Goal: Task Accomplishment & Management: Manage account settings

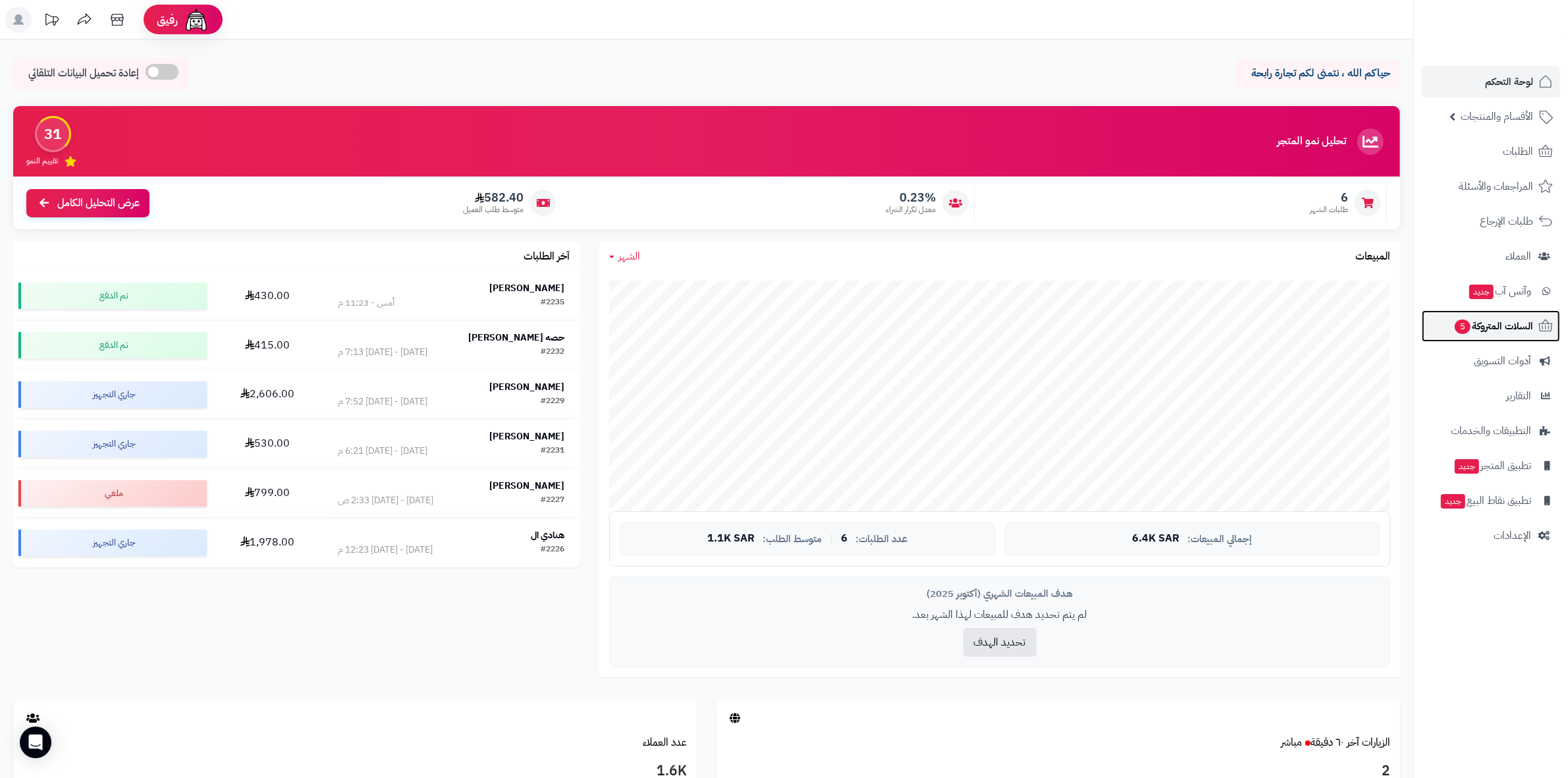
click at [1505, 317] on span "السلات المتروكة 5" at bounding box center [1493, 326] width 80 height 18
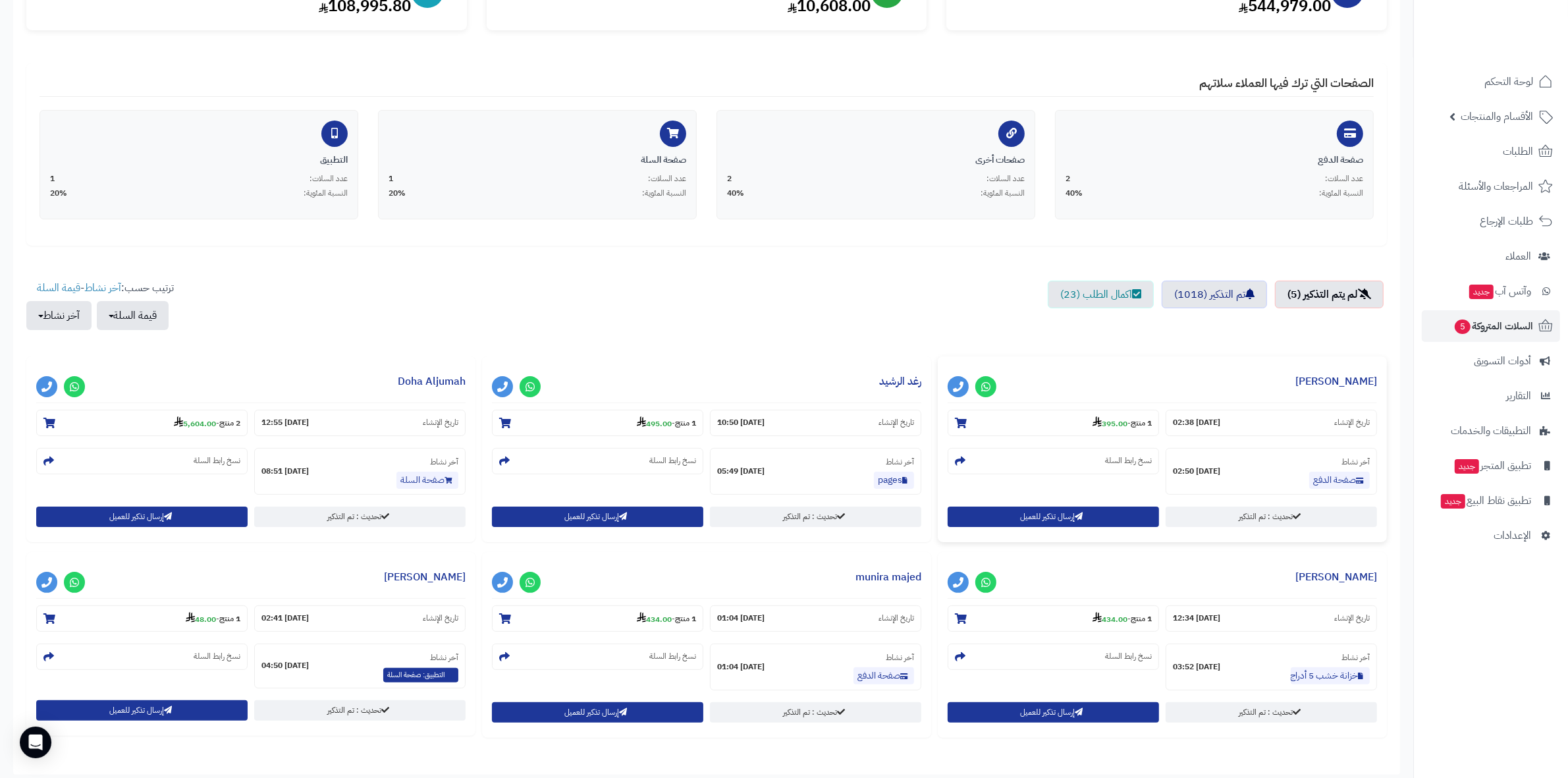
scroll to position [247, 0]
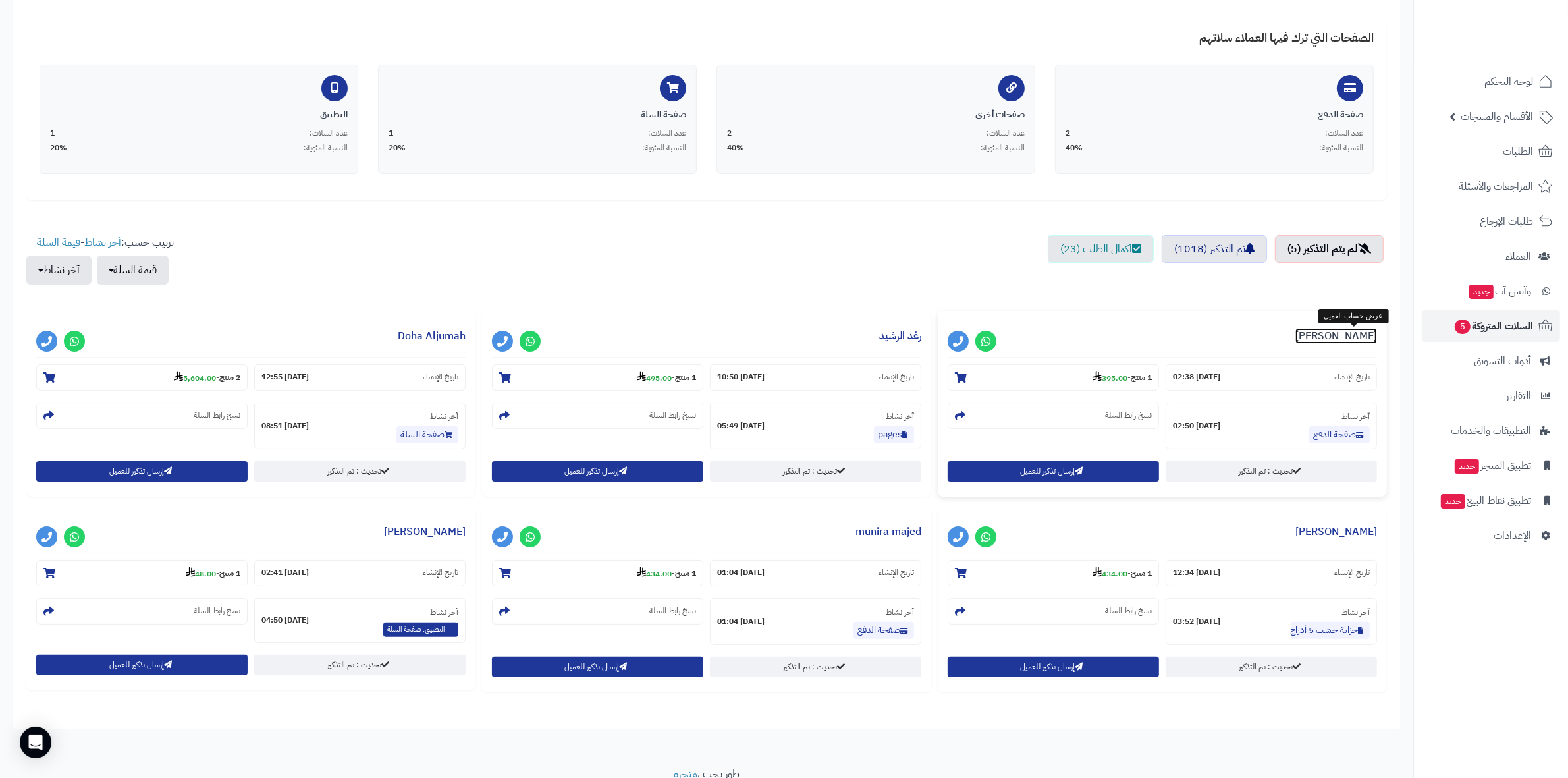
click at [1352, 333] on link "فهد العمري" at bounding box center [1336, 336] width 82 height 16
click at [902, 339] on link "رغد الرشيد" at bounding box center [900, 336] width 42 height 16
click at [446, 331] on link "Doha Aljumah" at bounding box center [432, 336] width 68 height 16
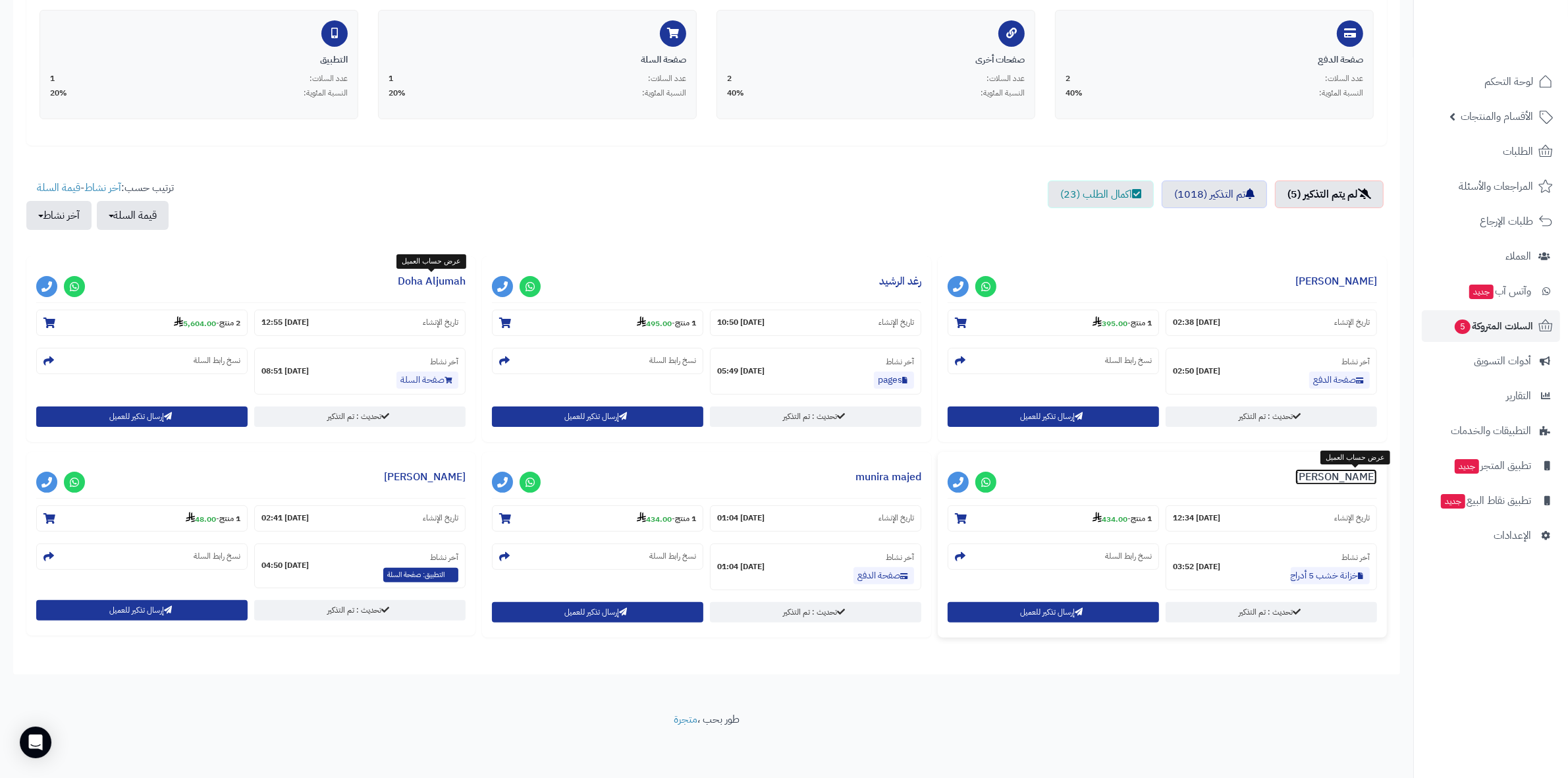
click at [1374, 476] on link "[PERSON_NAME]" at bounding box center [1336, 477] width 82 height 16
click at [862, 478] on link "munira majed" at bounding box center [888, 477] width 66 height 16
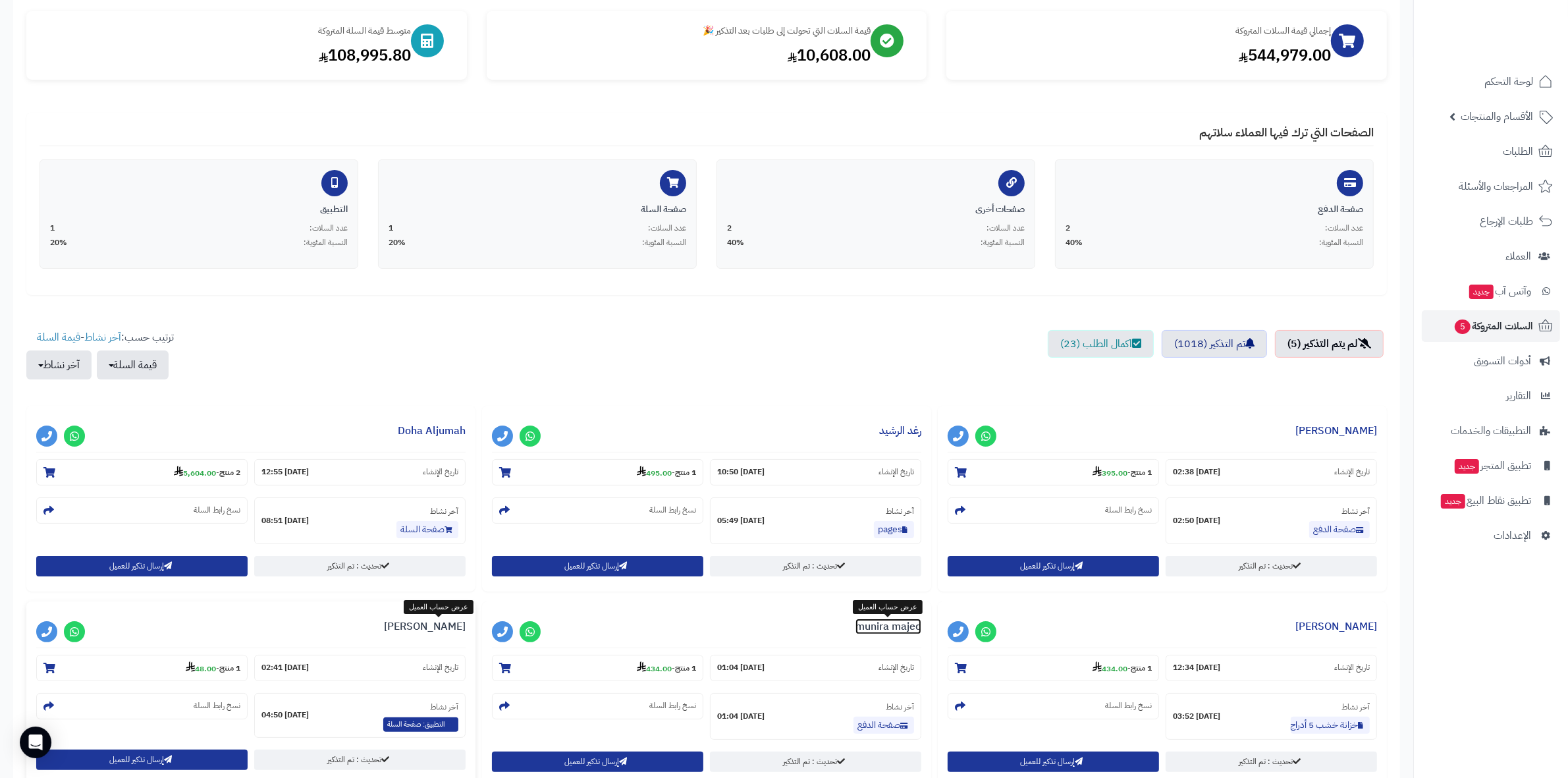
scroll to position [138, 0]
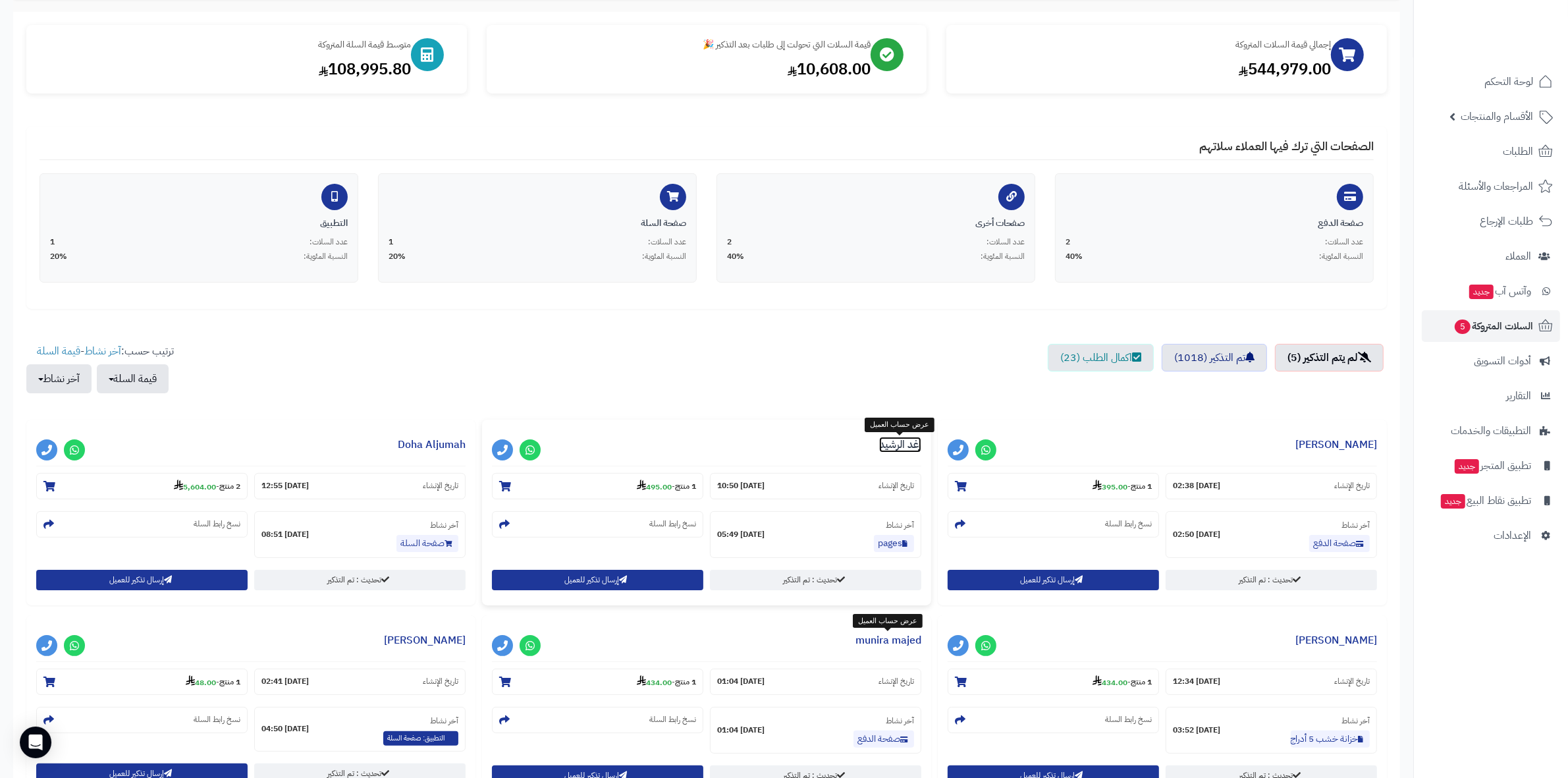
click at [900, 445] on link "رغد الرشيد" at bounding box center [900, 444] width 42 height 16
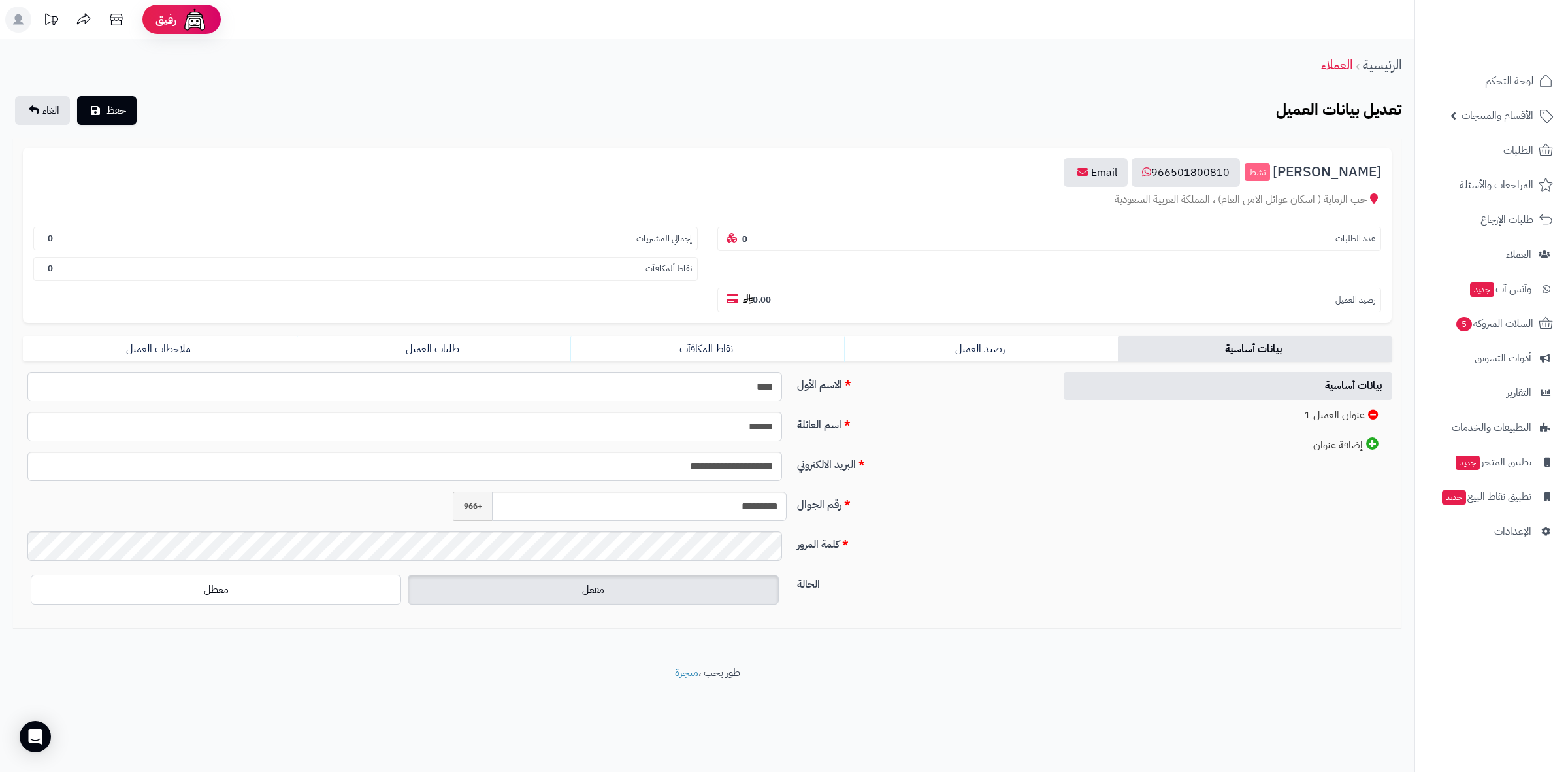
drag, startPoint x: 912, startPoint y: 194, endPoint x: 935, endPoint y: 116, distance: 81.3
click at [935, 116] on div "تعديل بيانات العميل حفظ الغاء" at bounding box center [707, 110] width 1388 height 29
drag, startPoint x: 848, startPoint y: 70, endPoint x: 995, endPoint y: 61, distance: 147.3
click at [995, 61] on div "الرئيسية العملاء" at bounding box center [707, 65] width 1415 height 36
drag, startPoint x: 848, startPoint y: 176, endPoint x: 892, endPoint y: 173, distance: 44.1
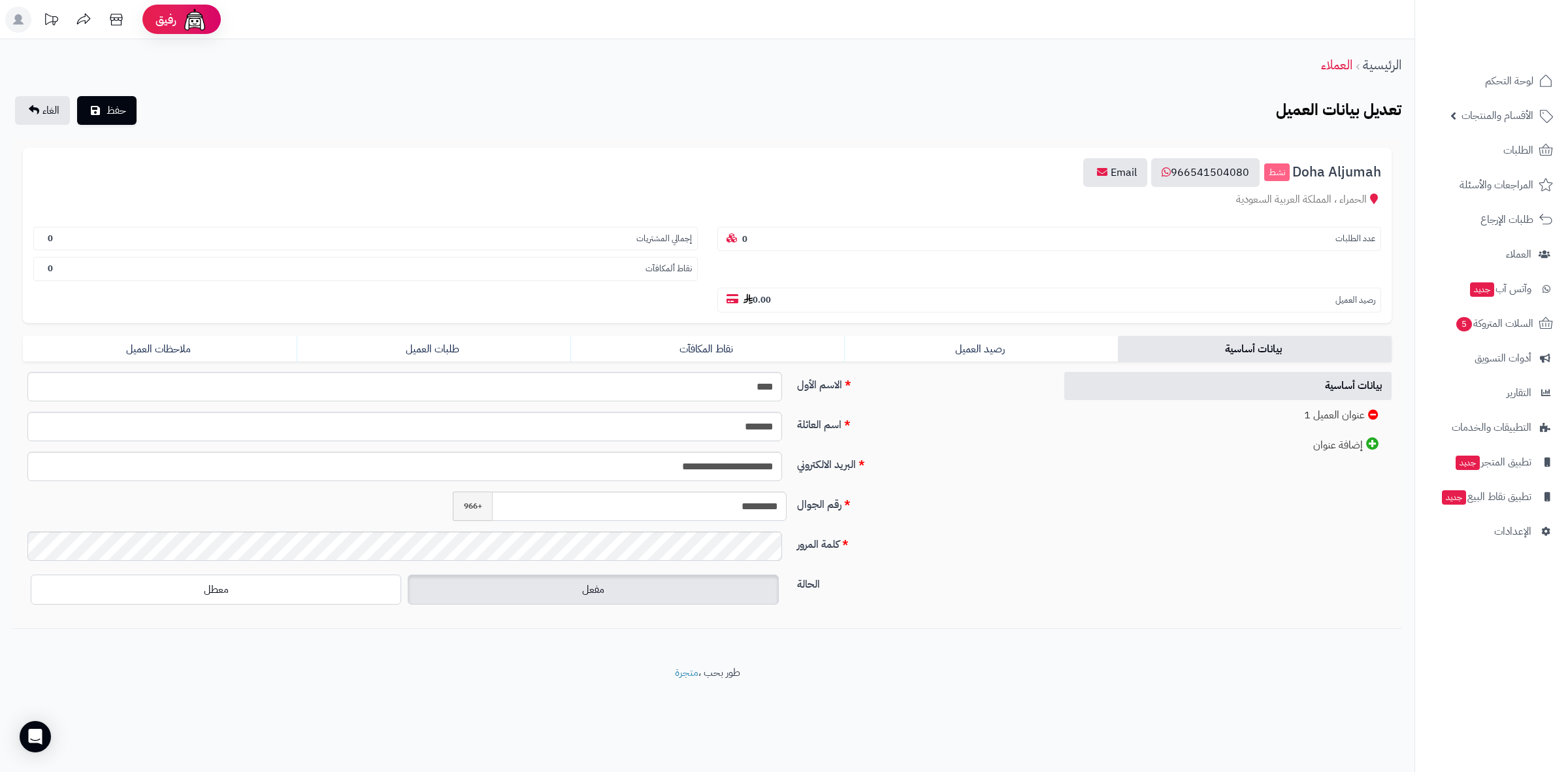
click at [892, 173] on h3 "Doha Aljumah نشط 966541504080 Email" at bounding box center [707, 173] width 1348 height 29
click at [1510, 150] on span "الطلبات" at bounding box center [1518, 150] width 30 height 18
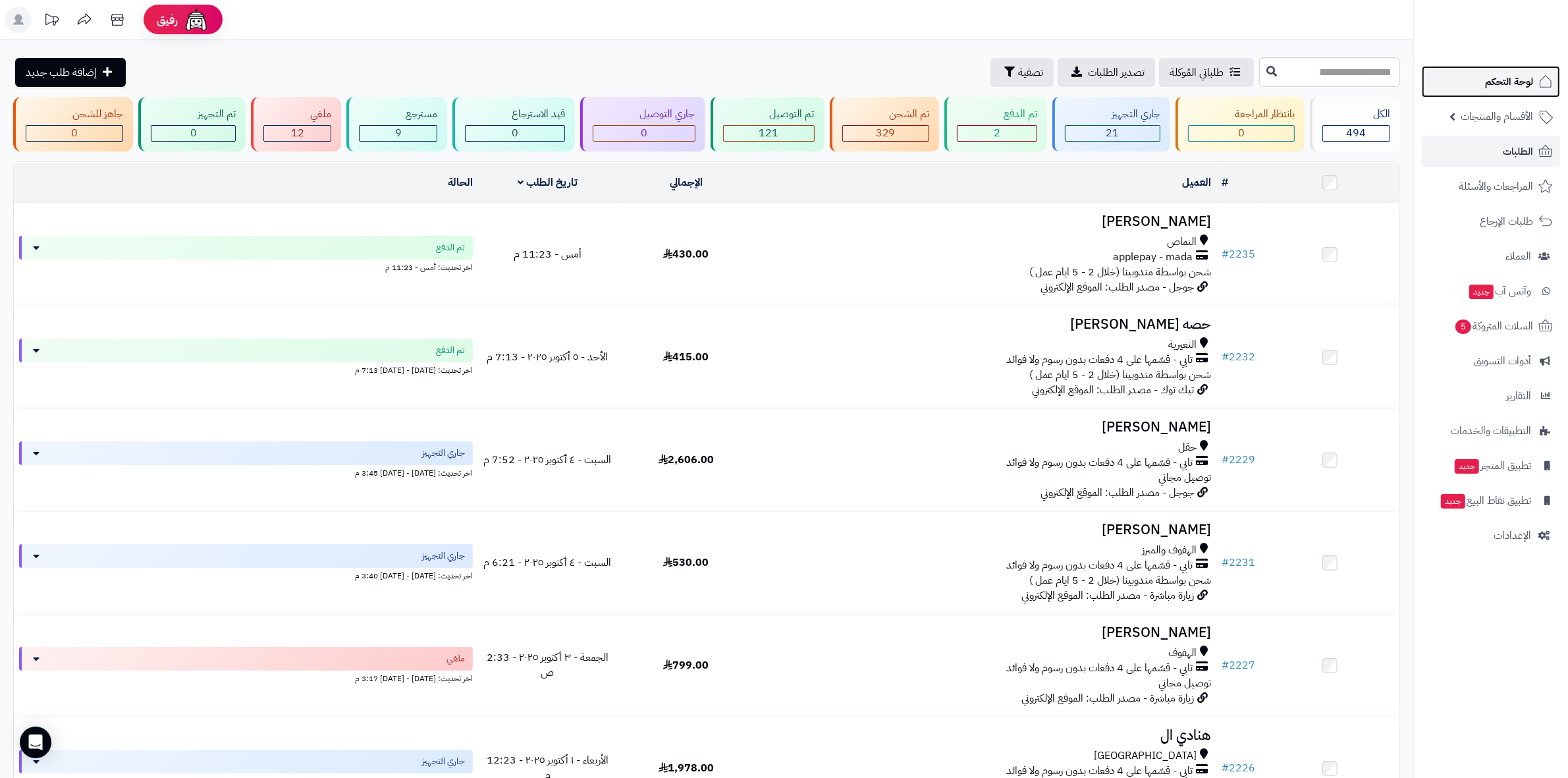
click at [1508, 80] on span "لوحة التحكم" at bounding box center [1509, 82] width 48 height 18
